Goal: Feedback & Contribution: Submit feedback/report problem

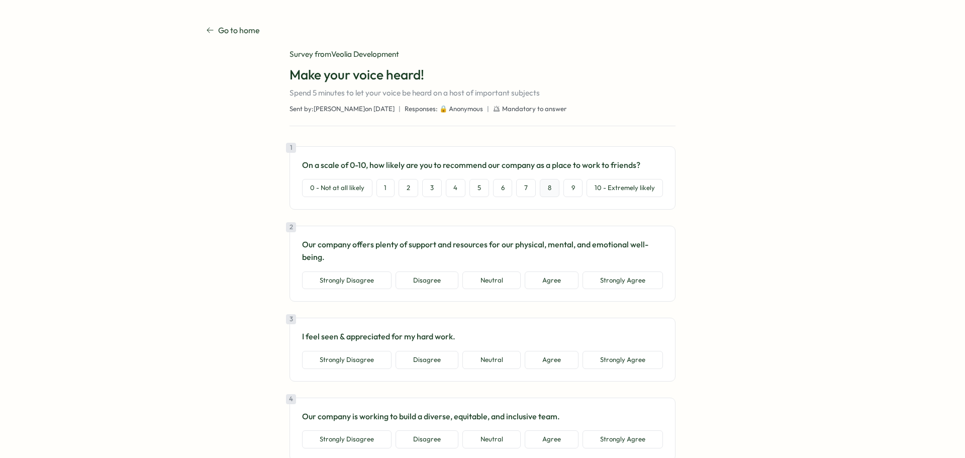
click at [544, 197] on button "8" at bounding box center [550, 188] width 20 height 18
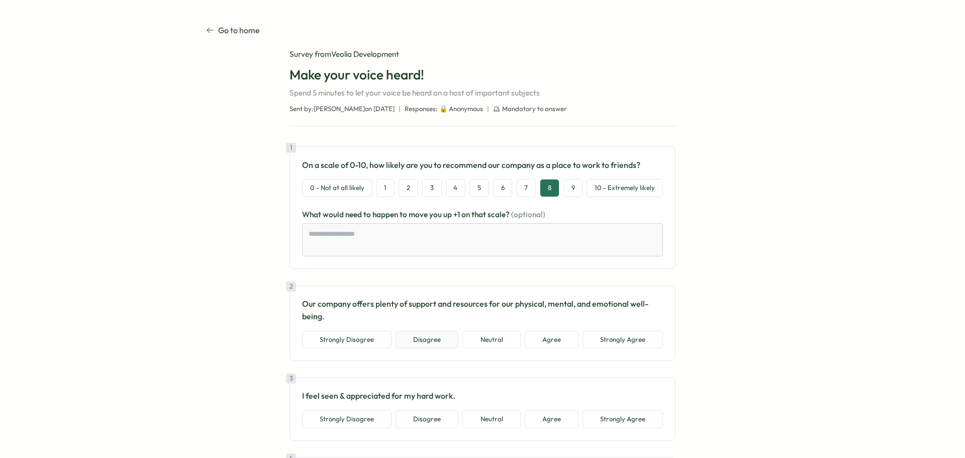
click at [440, 348] on button "Disagree" at bounding box center [427, 340] width 63 height 18
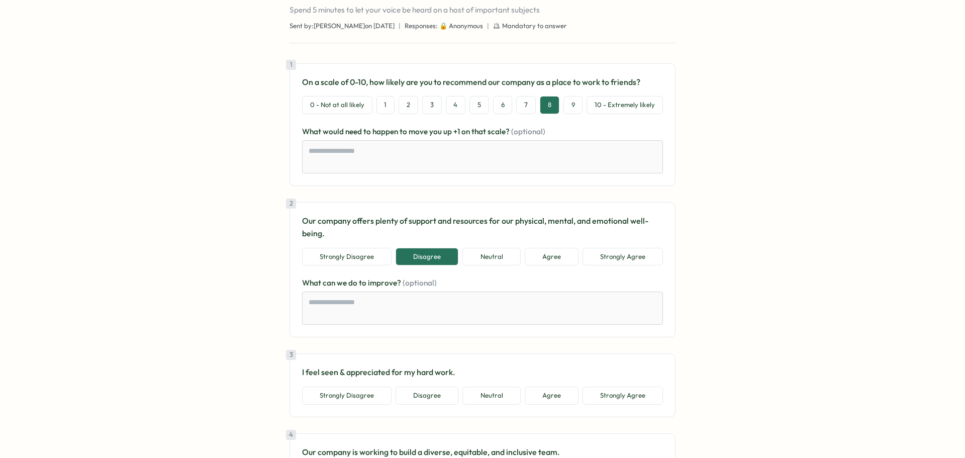
scroll to position [101, 0]
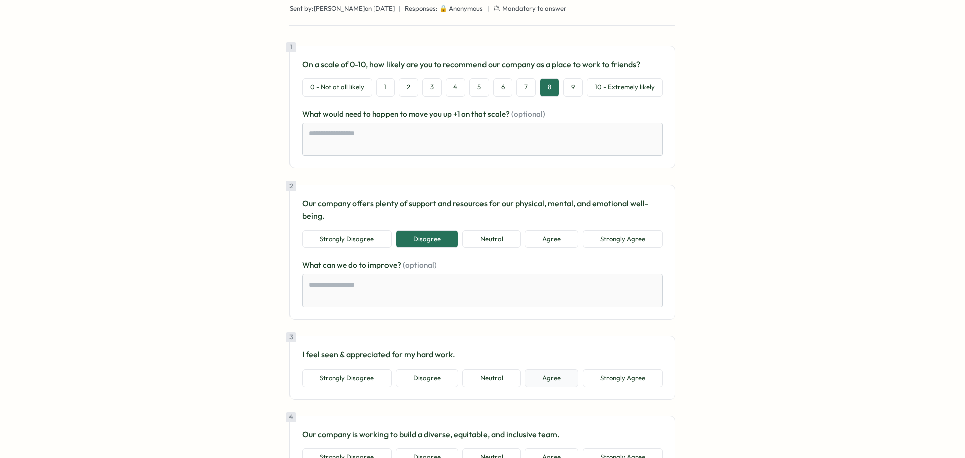
click at [541, 378] on button "Agree" at bounding box center [552, 378] width 54 height 18
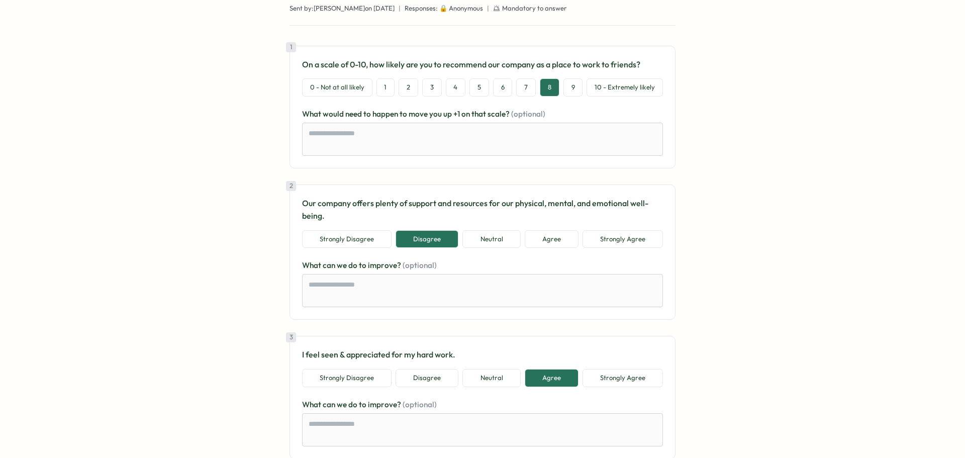
scroll to position [302, 0]
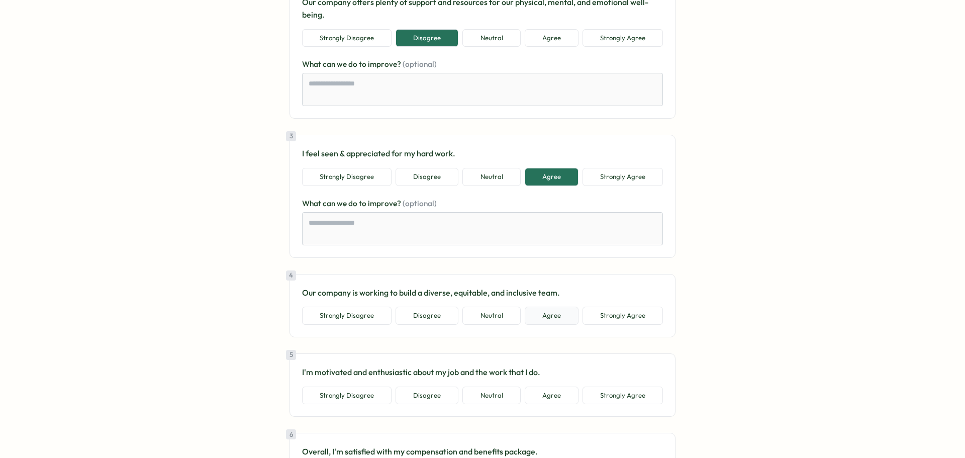
click at [550, 321] on button "Agree" at bounding box center [552, 316] width 54 height 18
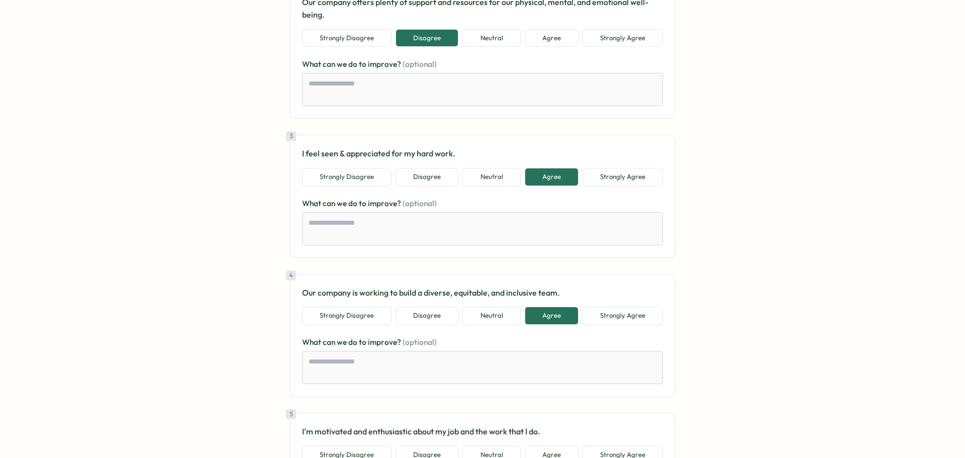
scroll to position [402, 0]
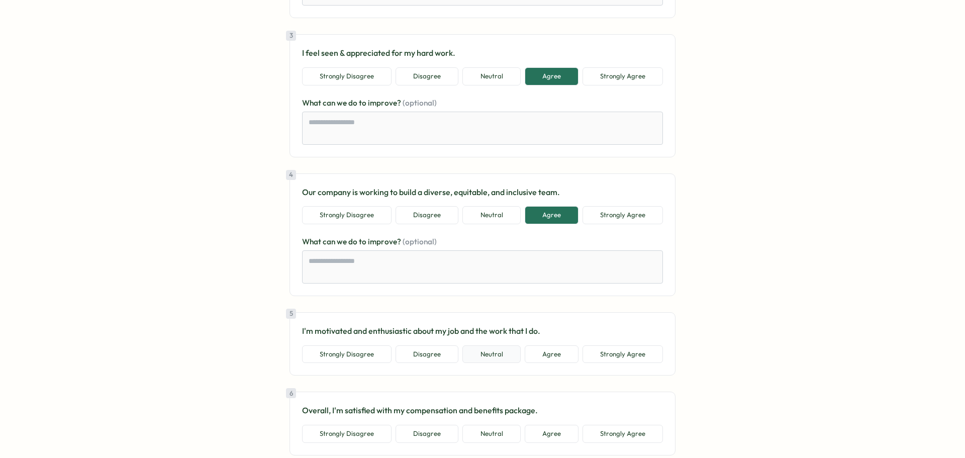
click at [499, 355] on button "Neutral" at bounding box center [491, 354] width 58 height 18
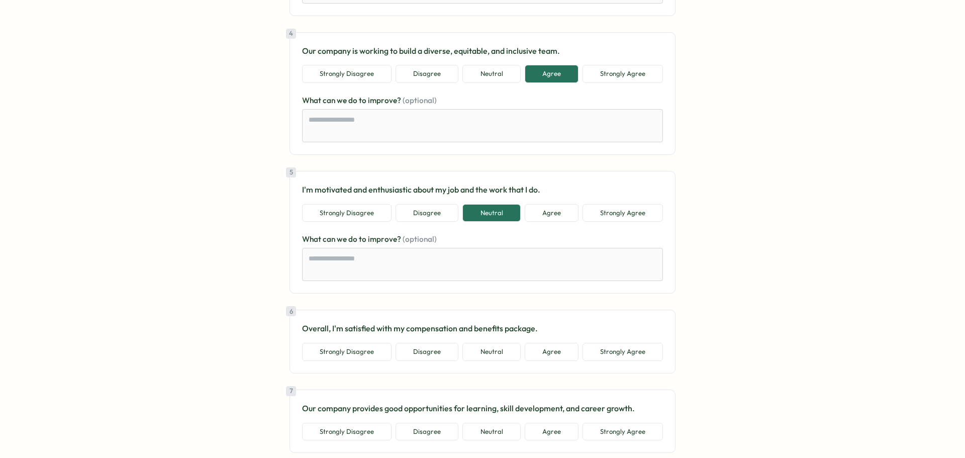
scroll to position [553, 0]
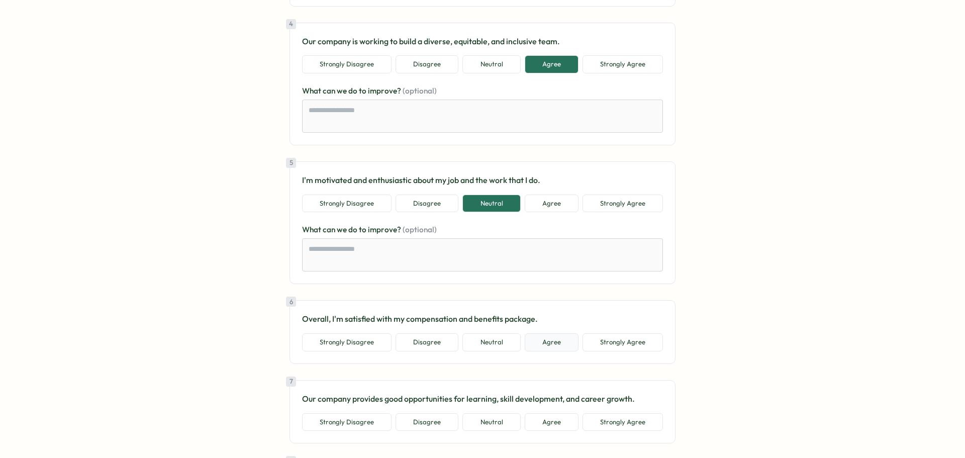
click at [552, 347] on button "Agree" at bounding box center [552, 342] width 54 height 18
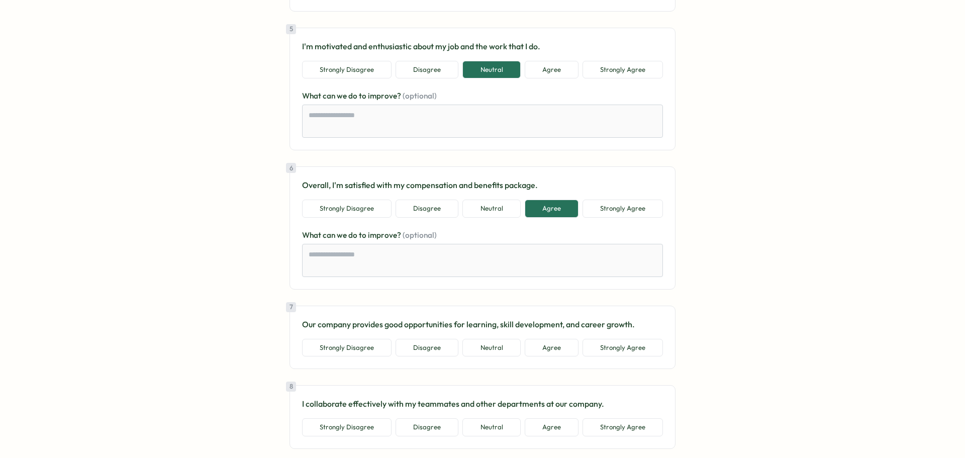
scroll to position [704, 0]
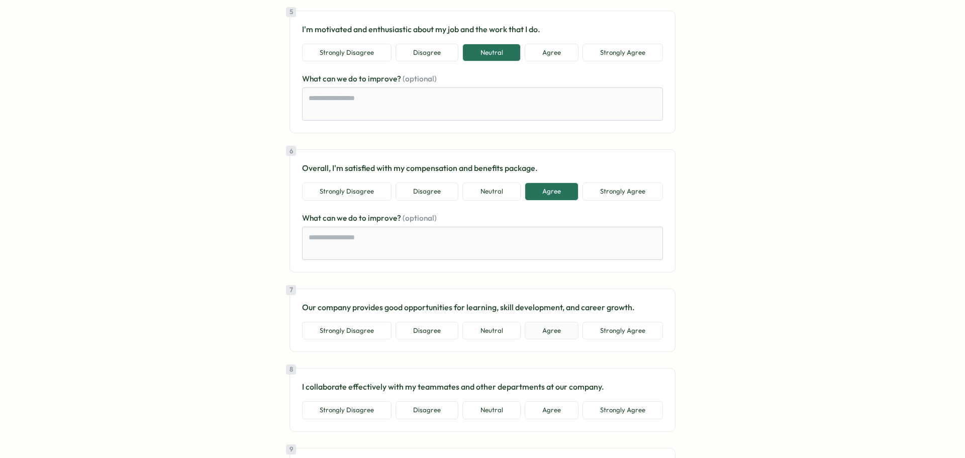
click at [559, 335] on button "Agree" at bounding box center [552, 331] width 54 height 18
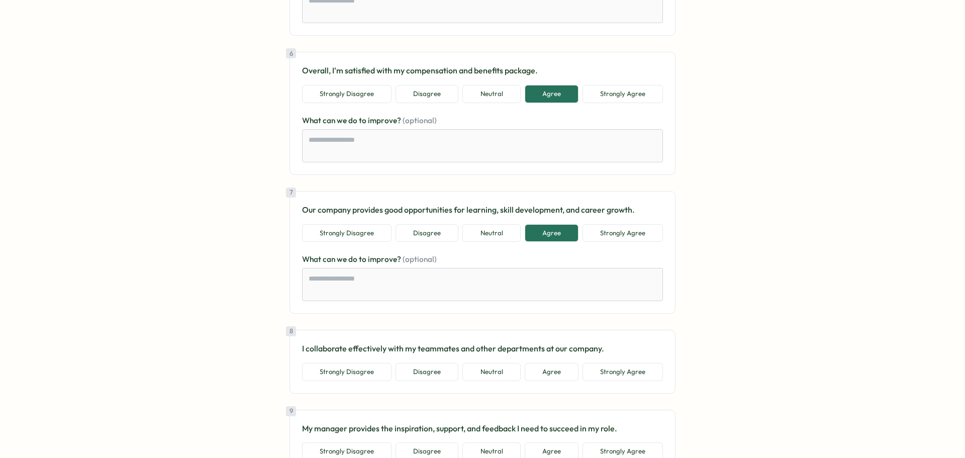
scroll to position [804, 0]
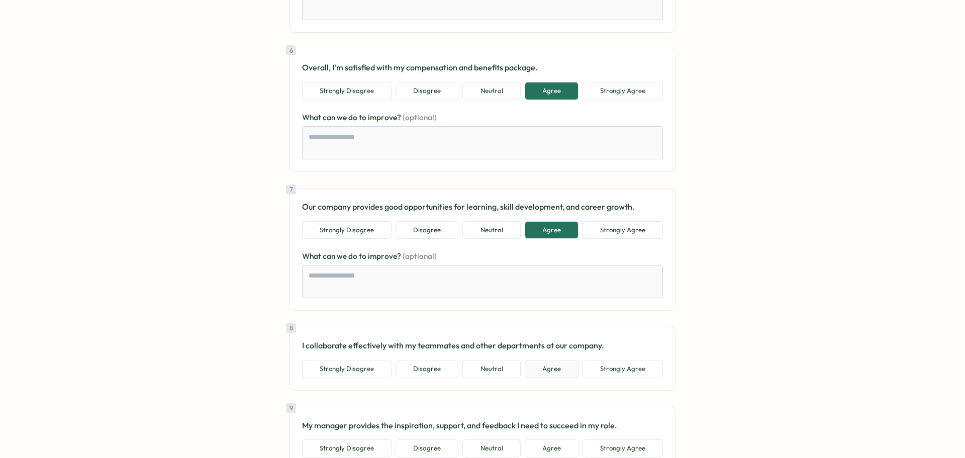
click at [559, 366] on button "Agree" at bounding box center [552, 369] width 54 height 18
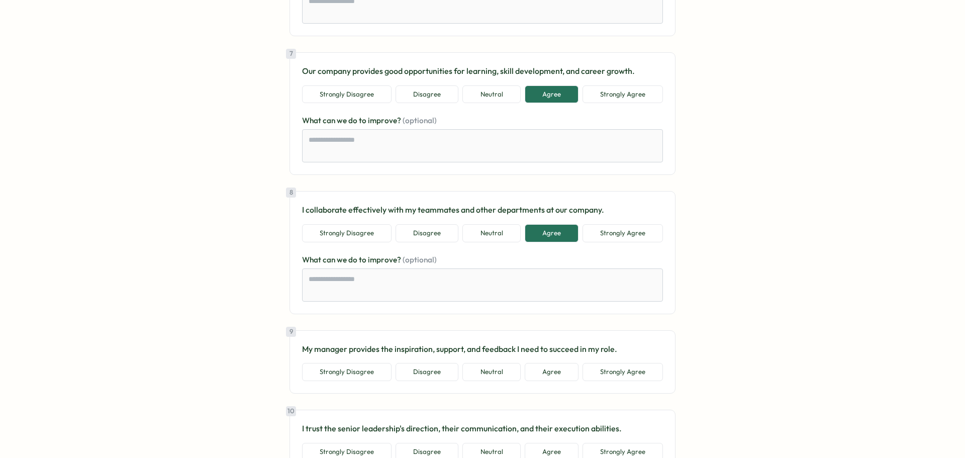
scroll to position [955, 0]
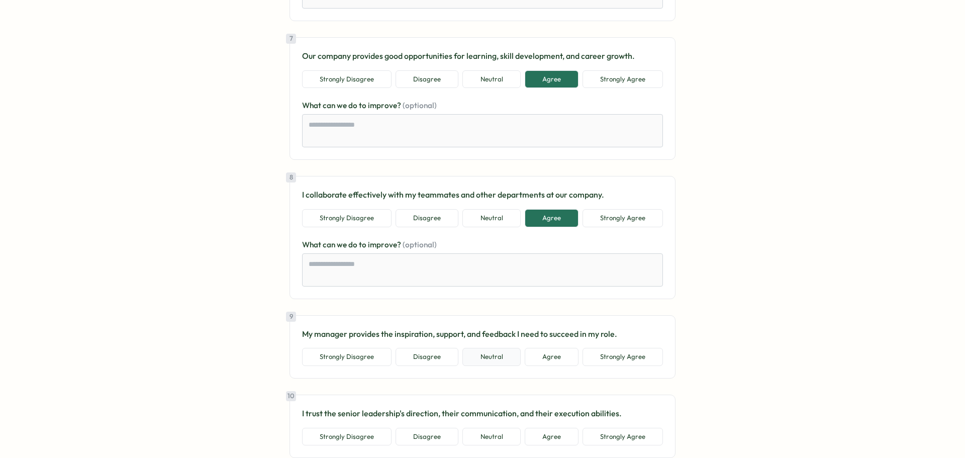
click at [506, 357] on button "Neutral" at bounding box center [491, 357] width 58 height 18
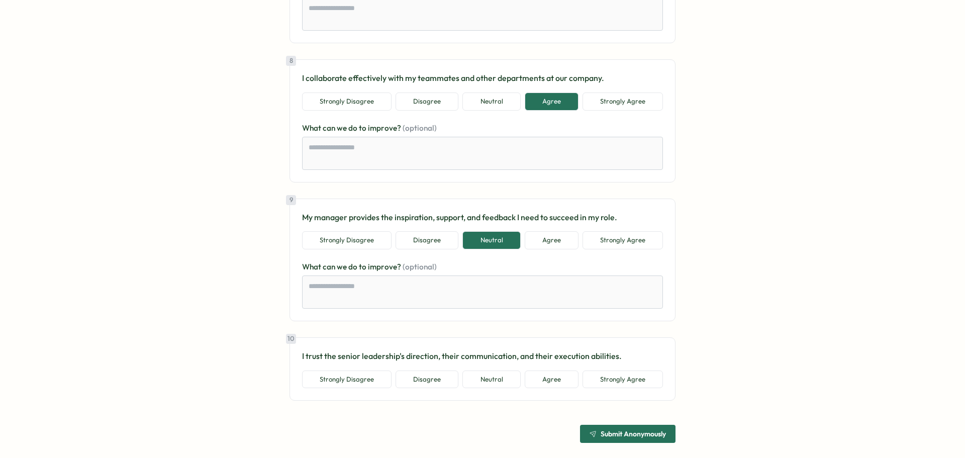
scroll to position [1081, 0]
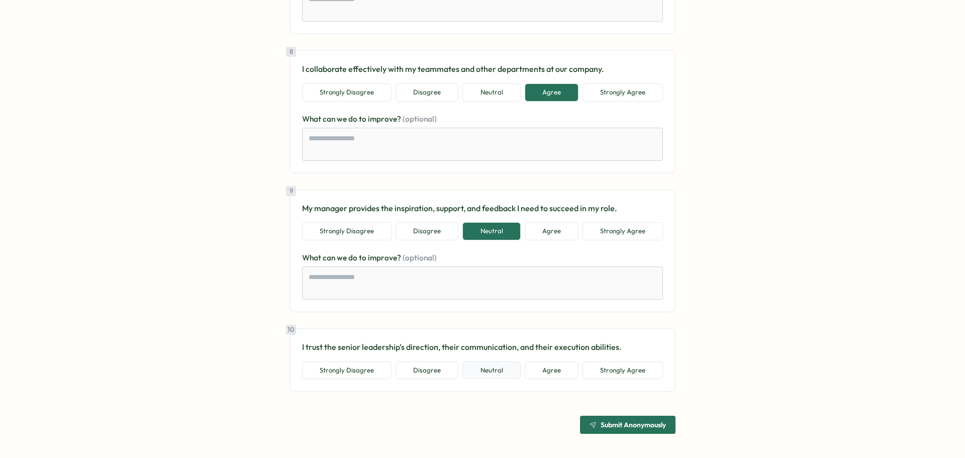
click at [501, 371] on button "Neutral" at bounding box center [491, 370] width 58 height 18
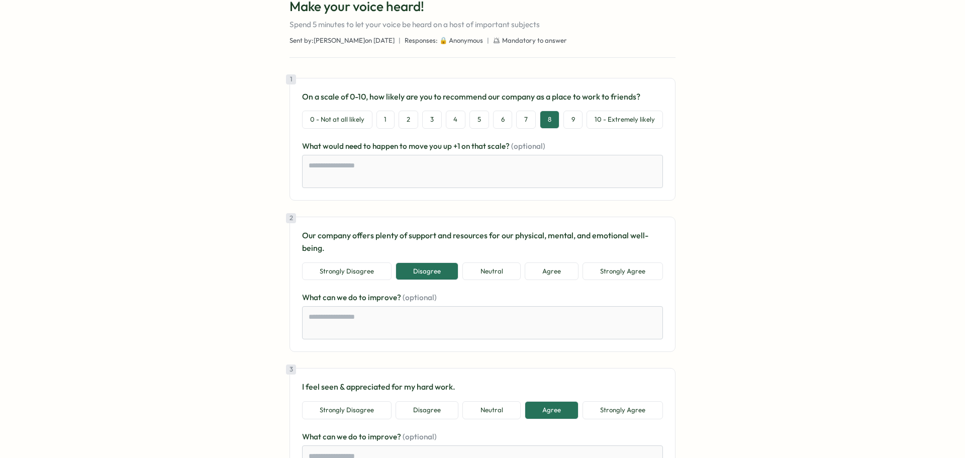
scroll to position [0, 0]
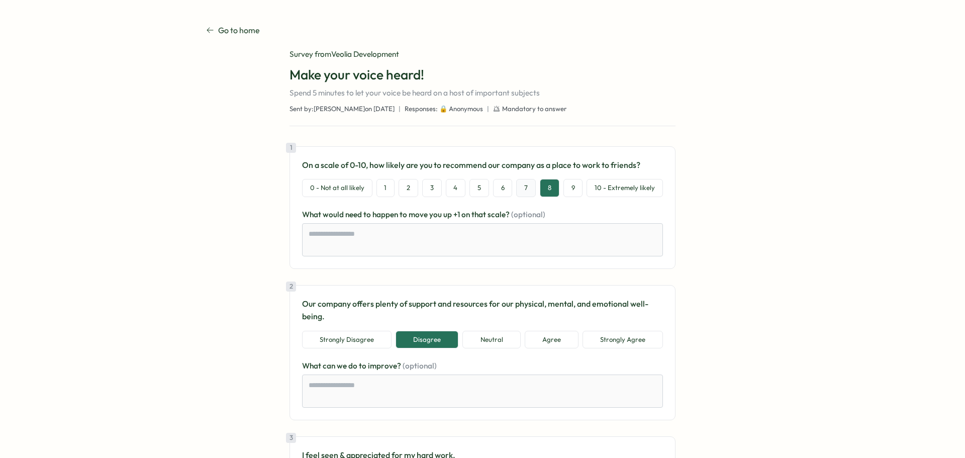
click at [527, 189] on button "7" at bounding box center [526, 188] width 20 height 18
type textarea "*"
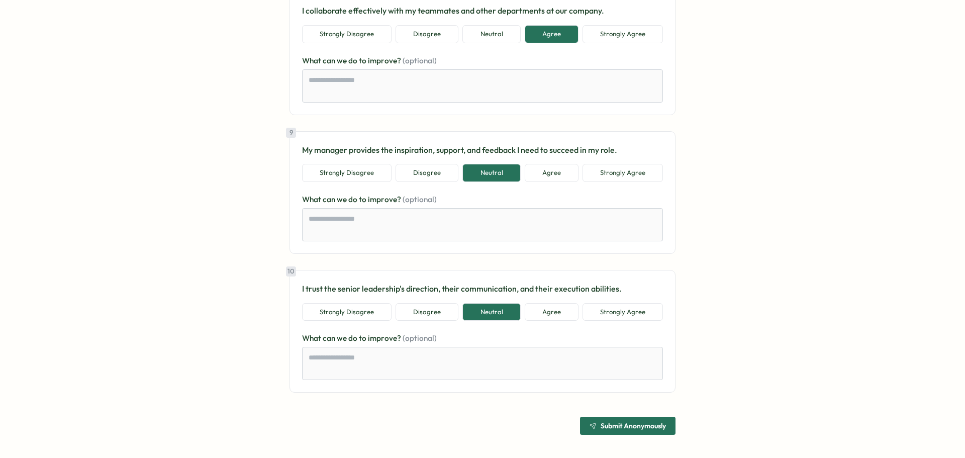
scroll to position [1140, 0]
click at [618, 429] on span "Submit Anonymously" at bounding box center [628, 424] width 76 height 17
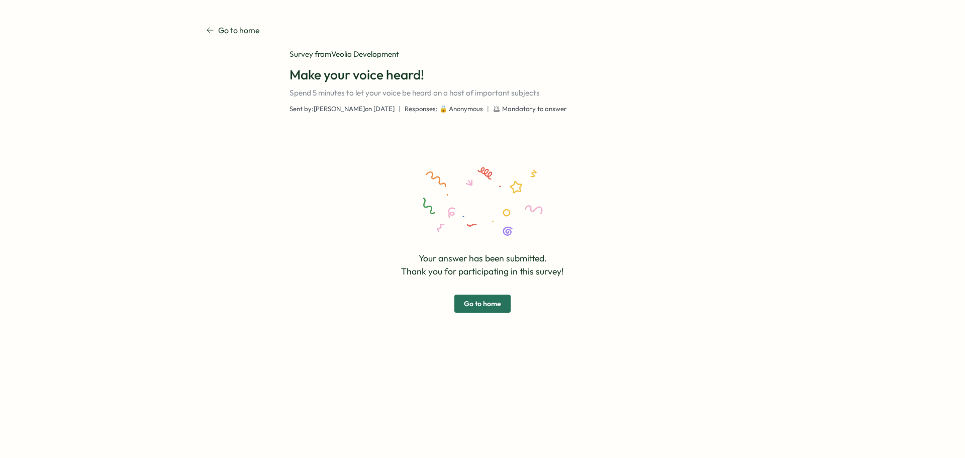
scroll to position [0, 0]
click at [500, 313] on div "Your answer has been submitted. Thank you for participating in this survey! Go …" at bounding box center [483, 239] width 386 height 186
click at [497, 305] on span "Go to home" at bounding box center [482, 303] width 37 height 17
